Goal: Task Accomplishment & Management: Manage account settings

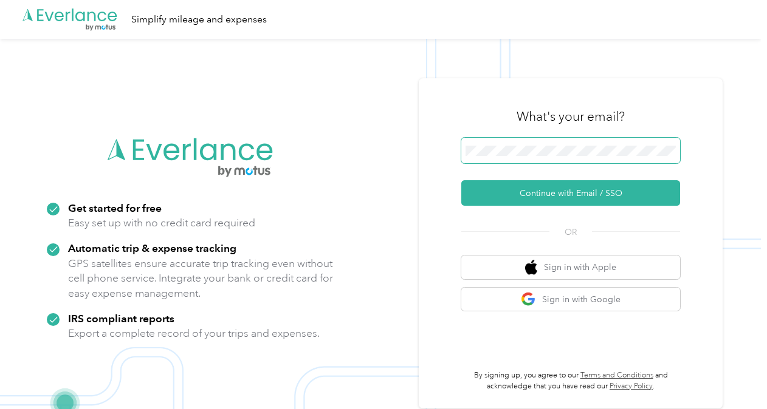
click at [490, 142] on span at bounding box center [570, 151] width 219 height 26
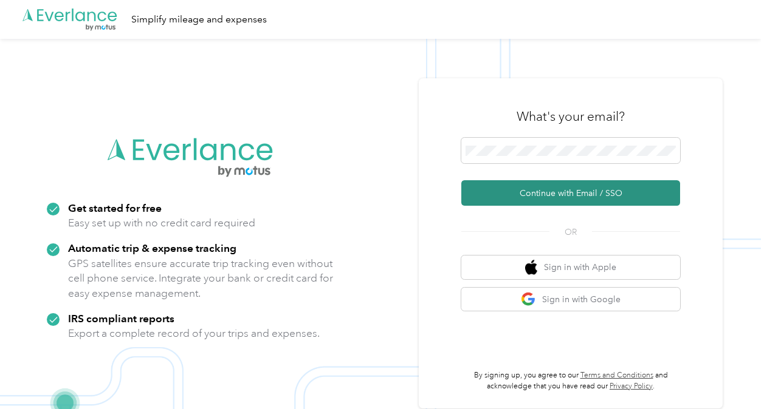
click at [531, 191] on button "Continue with Email / SSO" at bounding box center [570, 193] width 219 height 26
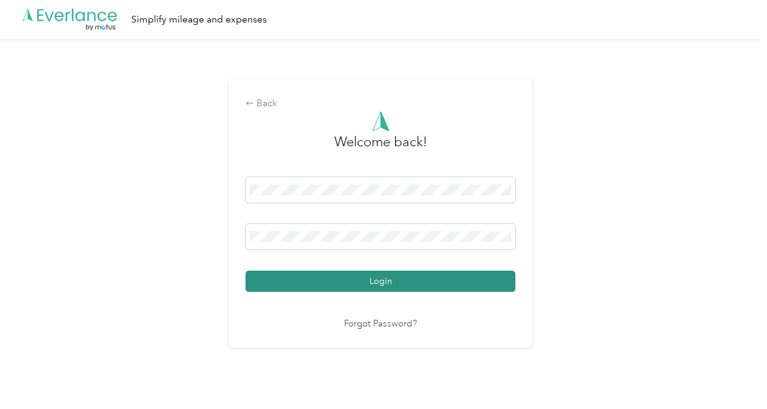
click at [364, 273] on button "Login" at bounding box center [380, 281] width 270 height 21
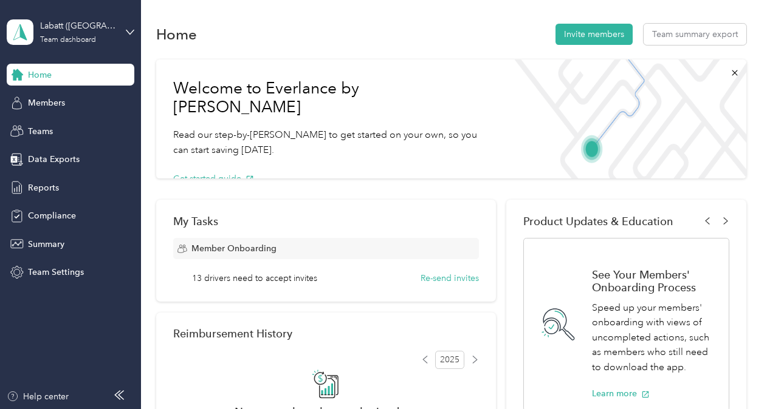
click at [120, 33] on div "Labatt ([GEOGRAPHIC_DATA]) Team dashboard" at bounding box center [71, 32] width 128 height 43
click at [109, 125] on div "Personal dashboard" at bounding box center [203, 127] width 376 height 21
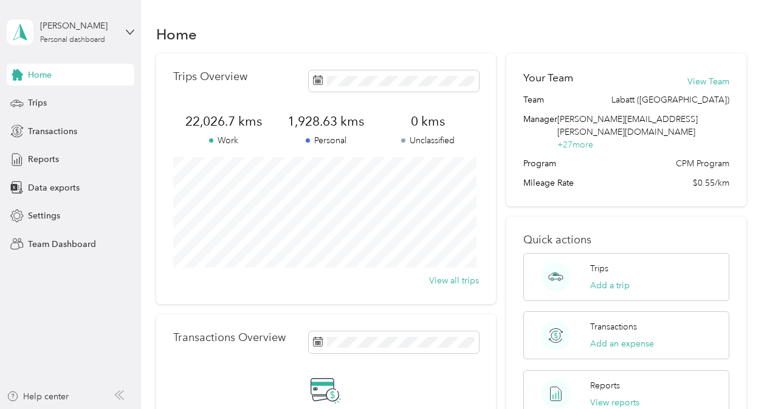
click at [122, 33] on div "[PERSON_NAME] Personal dashboard" at bounding box center [71, 32] width 128 height 43
click at [78, 98] on div "Team dashboard" at bounding box center [50, 92] width 65 height 13
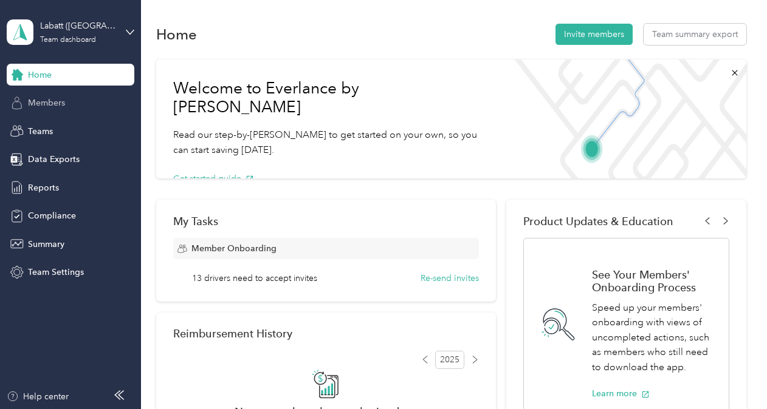
click at [55, 102] on span "Members" at bounding box center [46, 103] width 37 height 13
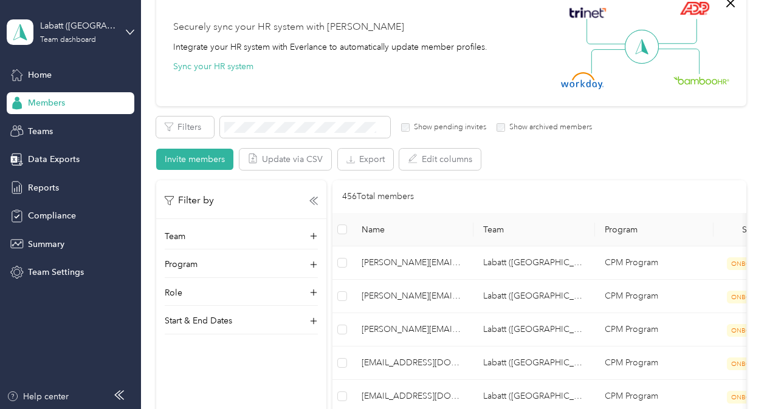
scroll to position [114, 0]
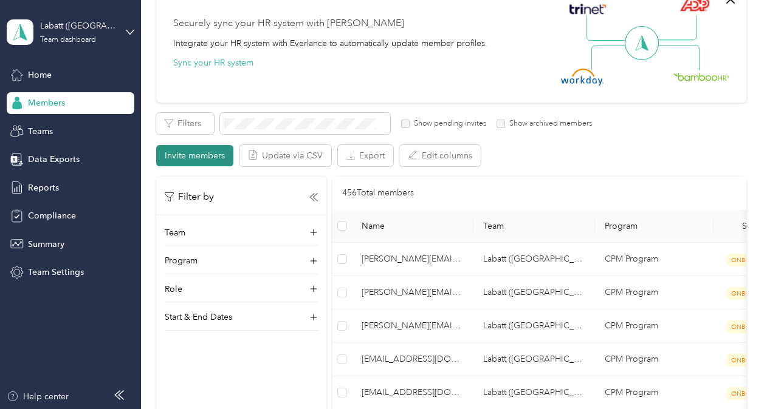
click at [193, 154] on button "Invite members" at bounding box center [194, 155] width 77 height 21
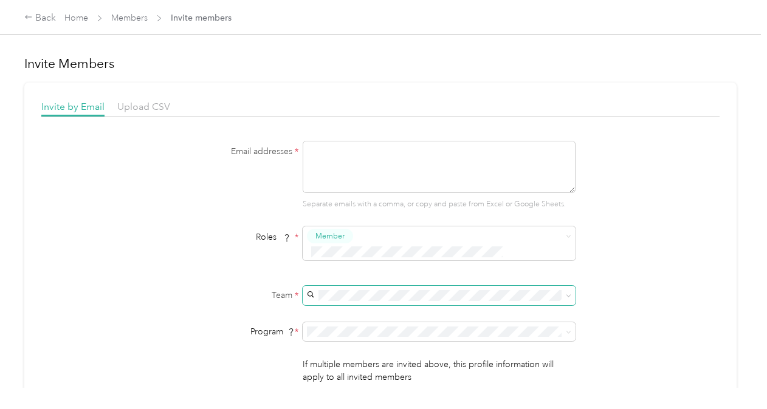
click at [567, 293] on icon at bounding box center [568, 295] width 5 height 5
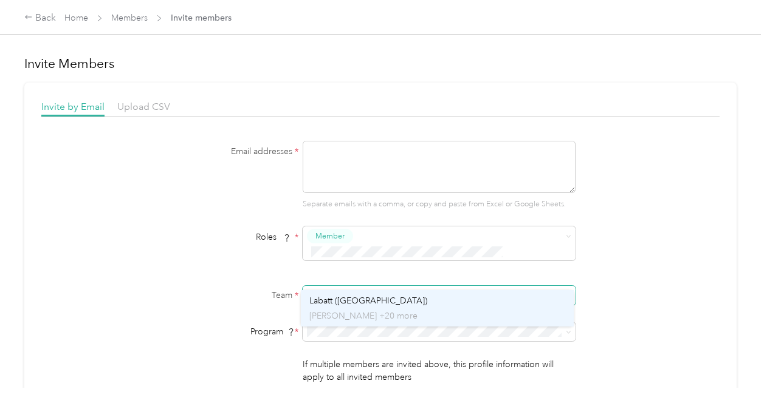
click at [380, 302] on div "Labatt ([GEOGRAPHIC_DATA]) [PERSON_NAME] +20 more" at bounding box center [437, 309] width 256 height 28
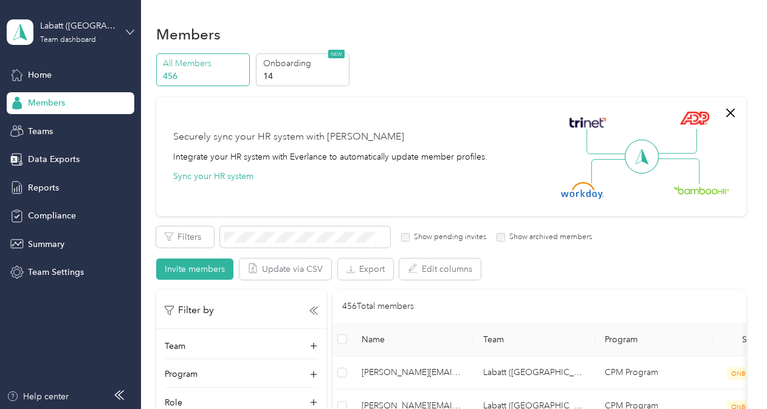
click at [132, 30] on icon at bounding box center [130, 32] width 9 height 9
click at [63, 100] on div "Team dashboard" at bounding box center [203, 92] width 376 height 21
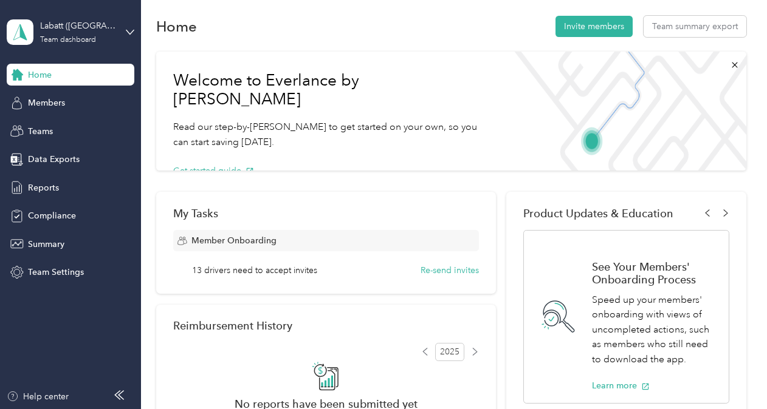
scroll to position [9, 0]
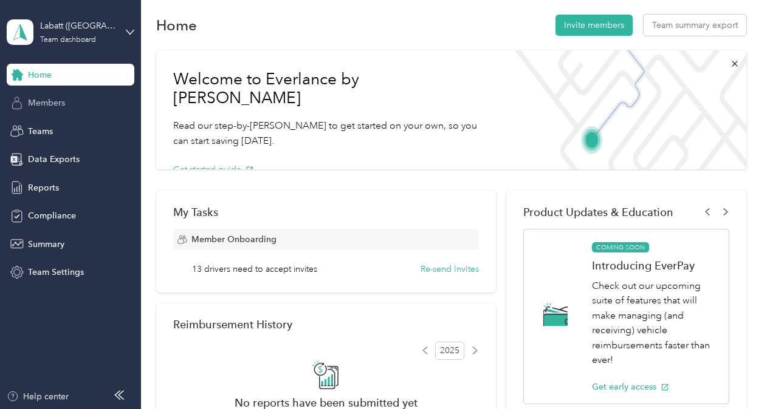
click at [75, 103] on div "Members" at bounding box center [71, 103] width 128 height 22
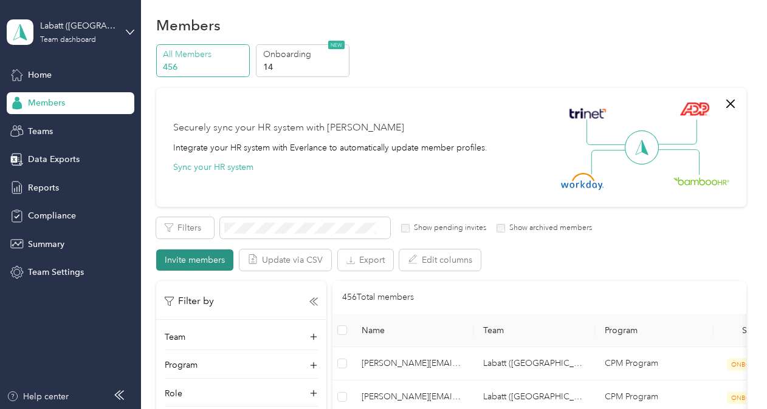
click at [190, 258] on button "Invite members" at bounding box center [194, 260] width 77 height 21
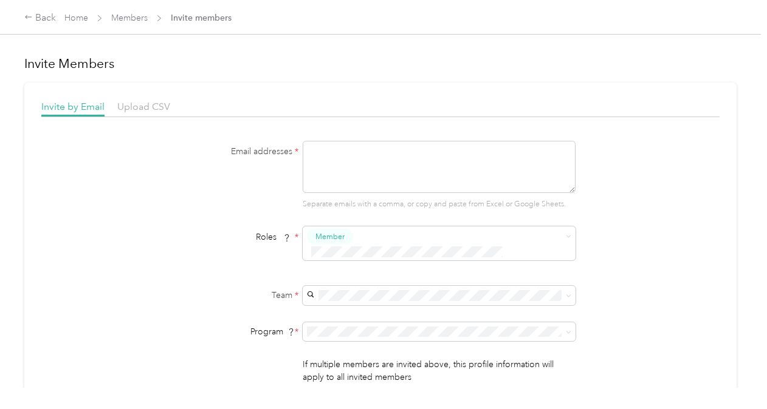
click at [495, 298] on div "Labatt ([GEOGRAPHIC_DATA]) [PERSON_NAME] +20 more" at bounding box center [437, 307] width 256 height 28
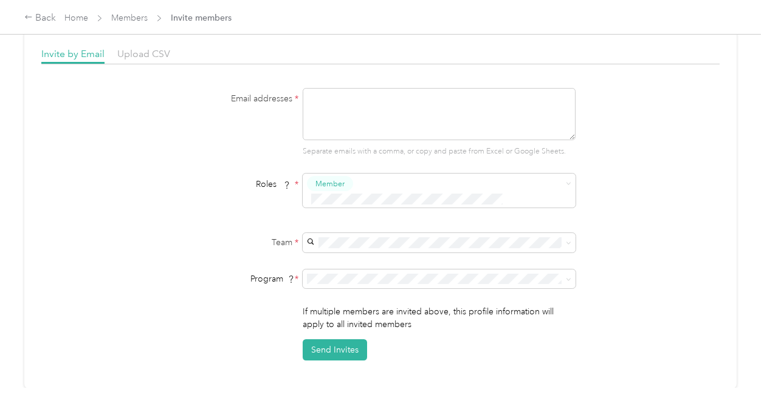
scroll to position [53, 0]
